Goal: Information Seeking & Learning: Check status

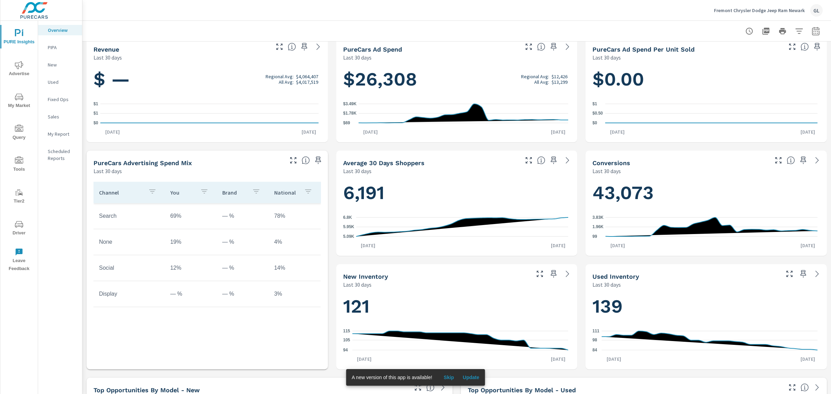
scroll to position [130, 0]
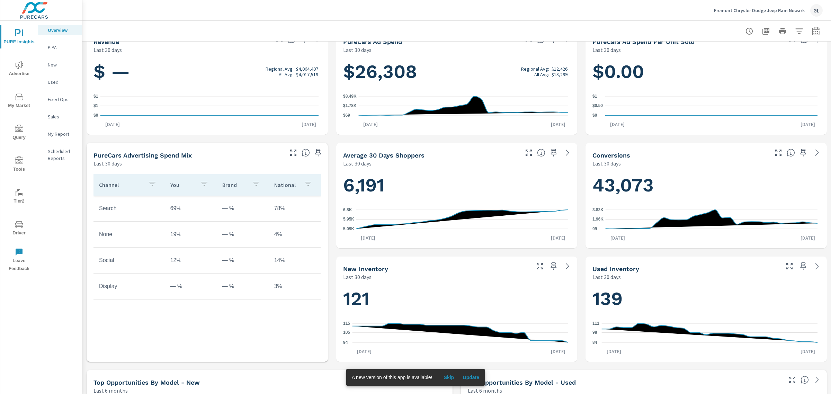
click at [470, 378] on span "Update" at bounding box center [471, 377] width 17 height 6
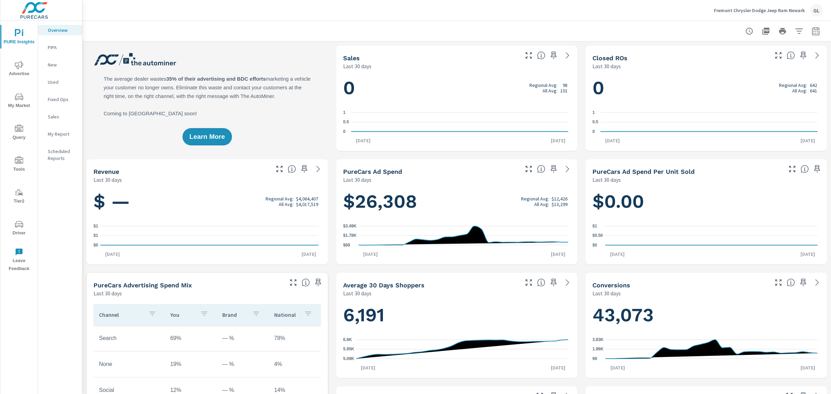
scroll to position [0, 0]
click at [672, 6] on div "Fremont Chrysler Dodge Jeep Ram Newark GL" at bounding box center [457, 10] width 732 height 20
click at [20, 160] on icon "nav menu" at bounding box center [19, 159] width 8 height 7
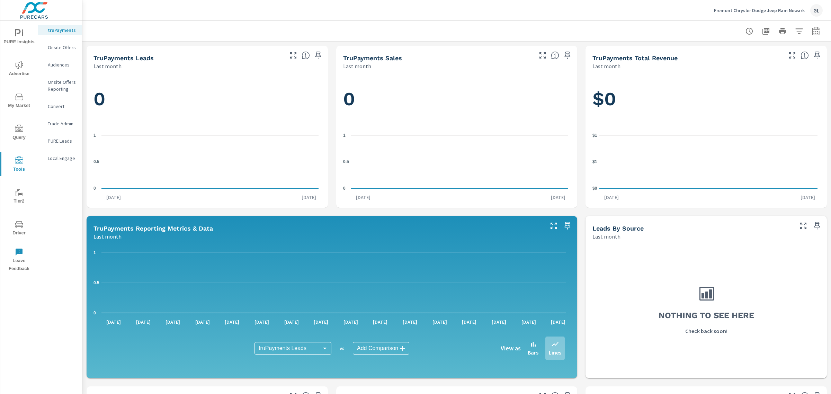
click at [15, 97] on icon "nav menu" at bounding box center [19, 97] width 8 height 8
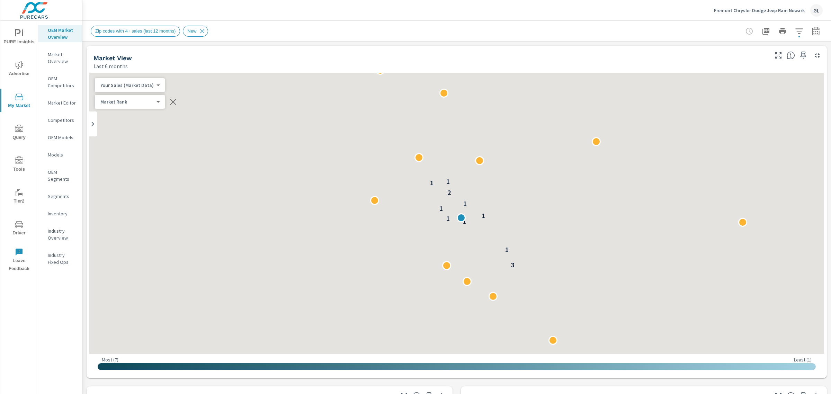
scroll to position [0, 0]
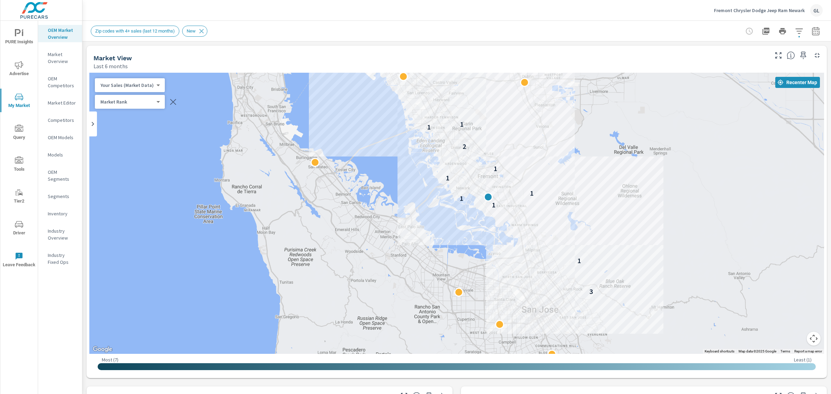
click at [18, 63] on icon "nav menu" at bounding box center [19, 65] width 8 height 8
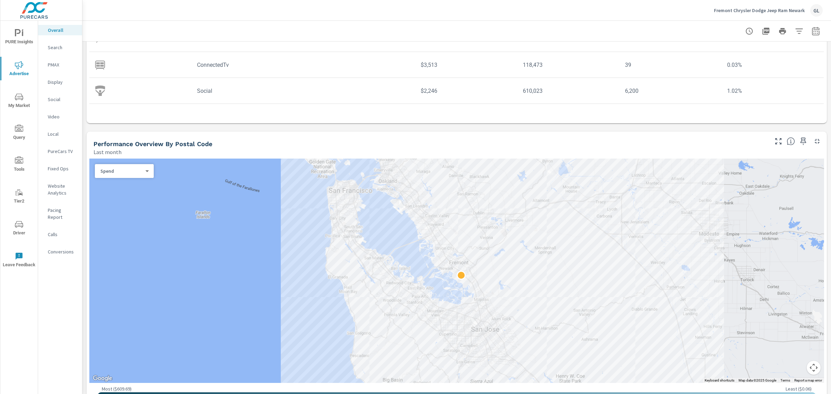
scroll to position [216, 0]
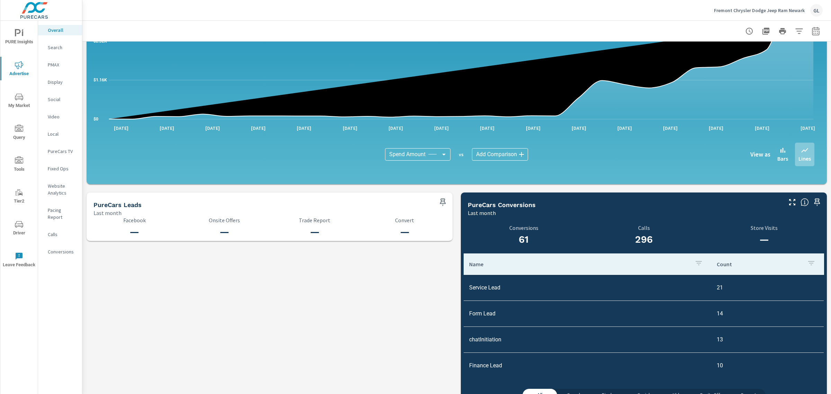
scroll to position [612, 0]
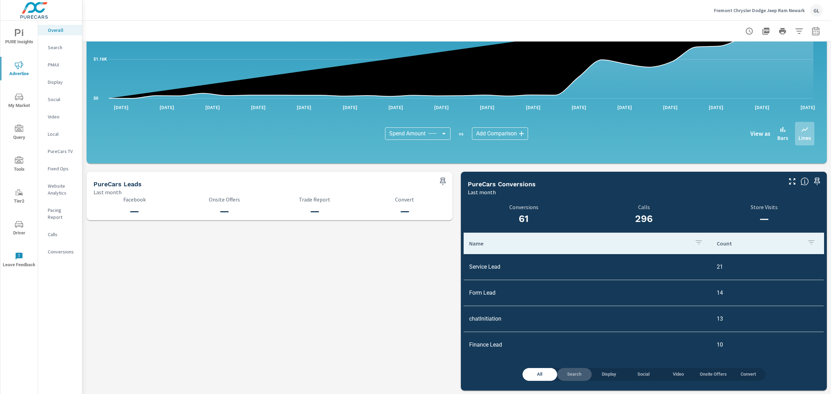
click at [561, 375] on span "Search" at bounding box center [574, 374] width 26 height 8
click at [527, 374] on span "All" at bounding box center [540, 374] width 26 height 8
